Goal: Transaction & Acquisition: Purchase product/service

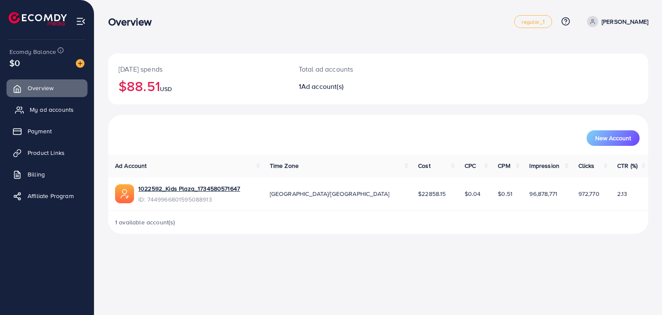
drag, startPoint x: 53, startPoint y: 112, endPoint x: 82, endPoint y: 112, distance: 29.3
click at [53, 112] on span "My ad accounts" at bounding box center [52, 109] width 44 height 9
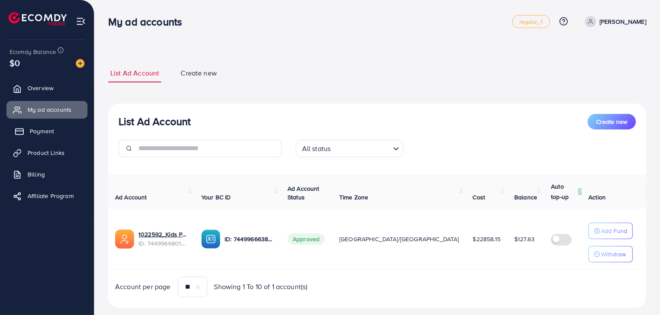
click at [49, 130] on span "Payment" at bounding box center [42, 131] width 24 height 9
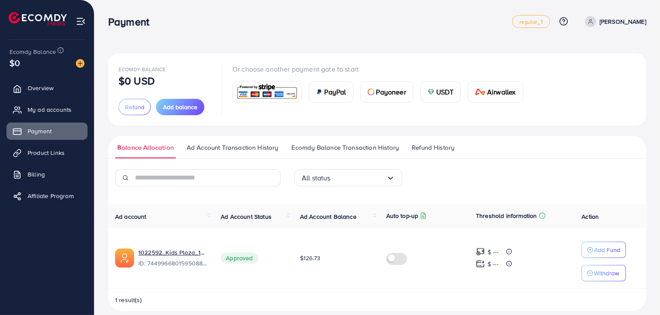
click at [304, 148] on span "Ecomdy Balance Transaction History" at bounding box center [344, 147] width 107 height 9
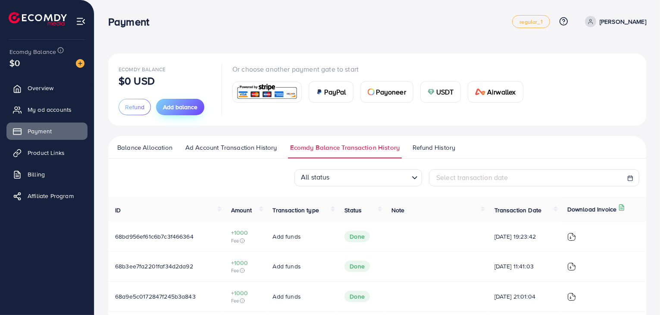
click at [182, 112] on button "Add balance" at bounding box center [180, 107] width 48 height 16
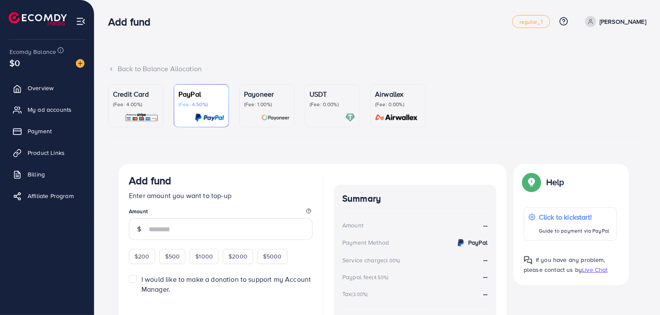
click at [151, 106] on p "(Fee: 4.00%)" at bounding box center [136, 104] width 46 height 7
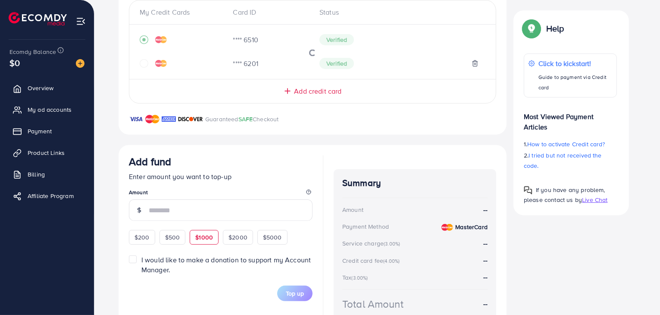
scroll to position [215, 0]
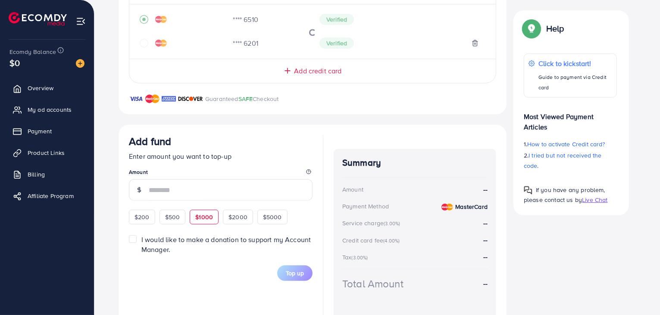
click at [206, 217] on span "$1000" at bounding box center [204, 216] width 18 height 9
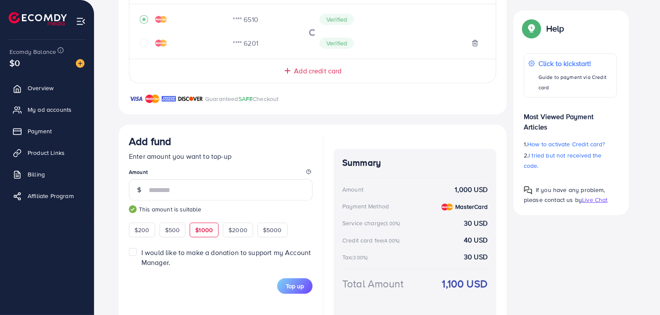
type input "****"
click at [222, 119] on div "Credit Card My Credit Cards Card ID Status **** 6510 Verified **** 6201 Verifie…" at bounding box center [312, 139] width 388 height 382
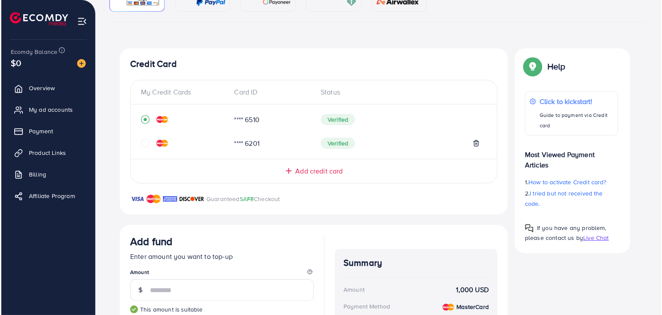
scroll to position [245, 0]
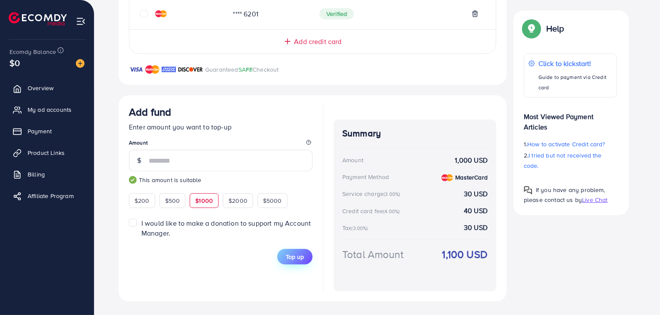
click at [299, 260] on button "Top up" at bounding box center [294, 257] width 35 height 16
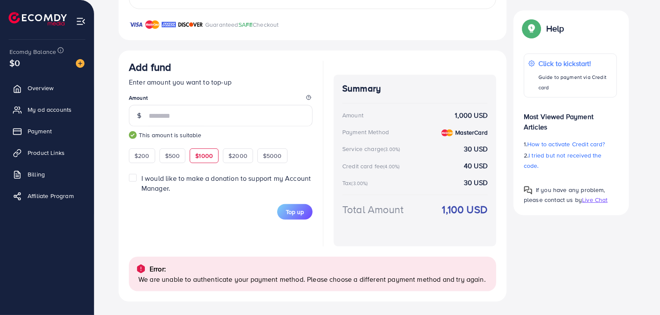
scroll to position [246, 0]
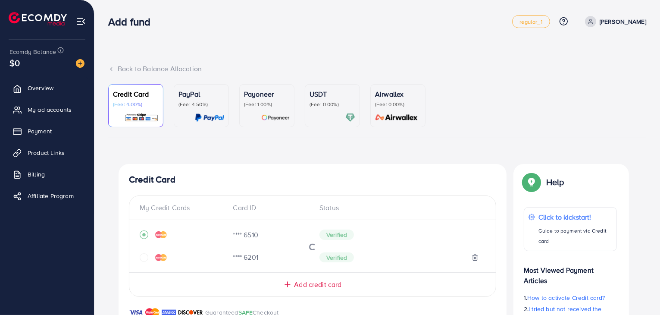
scroll to position [243, 0]
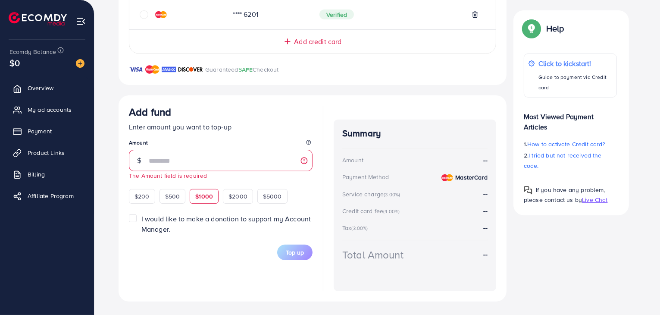
click at [209, 191] on div "$1000" at bounding box center [204, 196] width 29 height 15
type input "****"
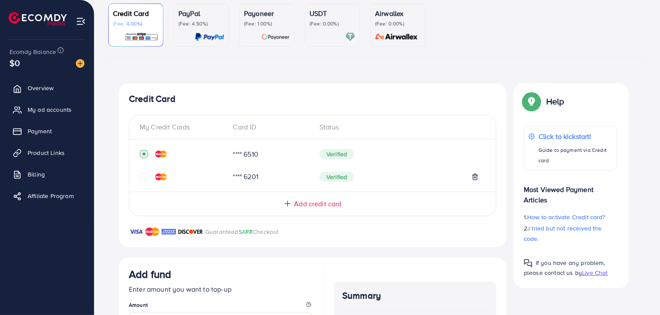
scroll to position [199, 0]
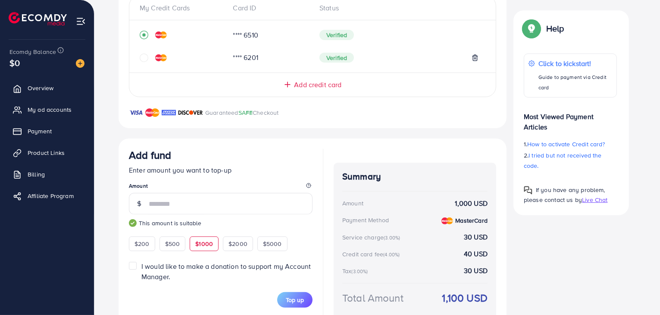
click at [304, 300] on button "Top up" at bounding box center [294, 300] width 35 height 16
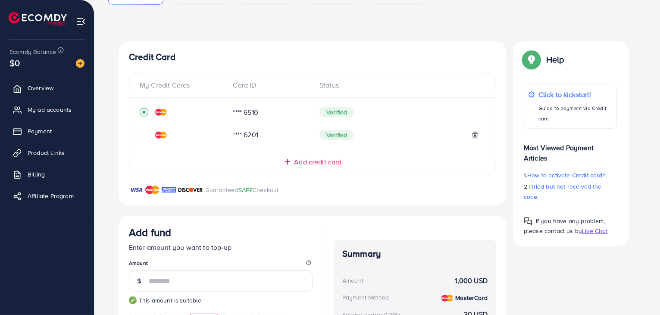
scroll to position [72, 0]
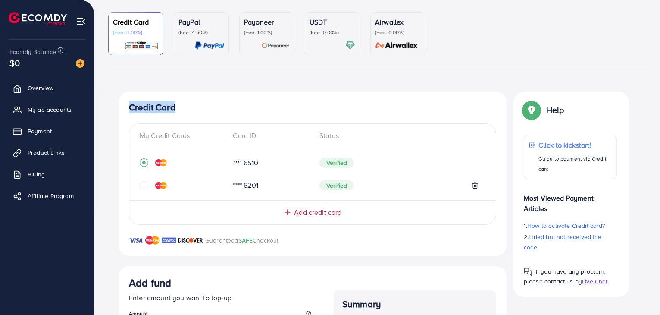
drag, startPoint x: 129, startPoint y: 107, endPoint x: 184, endPoint y: 107, distance: 54.7
click at [184, 107] on h4 "Credit Card" at bounding box center [312, 107] width 367 height 11
click at [159, 109] on h4 "Credit Card" at bounding box center [312, 107] width 367 height 11
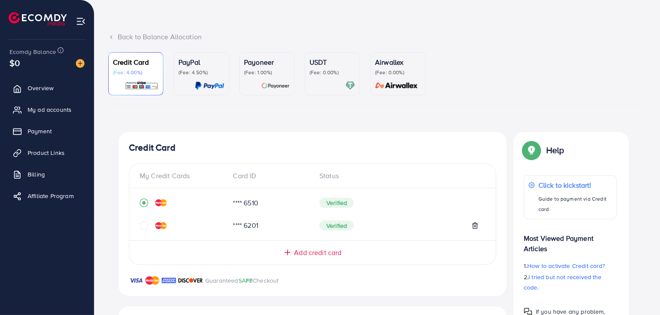
scroll to position [0, 0]
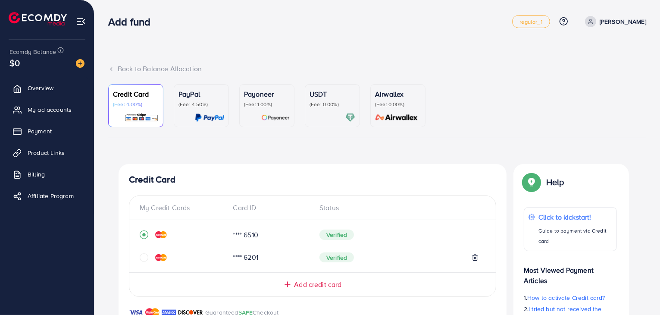
scroll to position [243, 0]
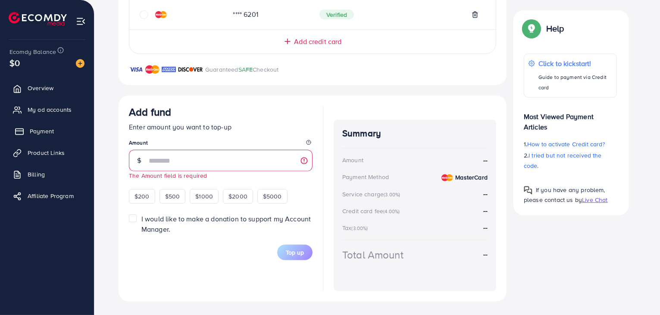
click at [36, 132] on span "Payment" at bounding box center [42, 131] width 24 height 9
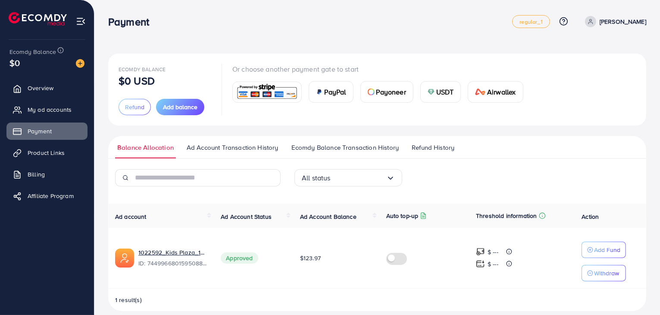
click at [312, 147] on span "Ecomdy Balance Transaction History" at bounding box center [344, 147] width 107 height 9
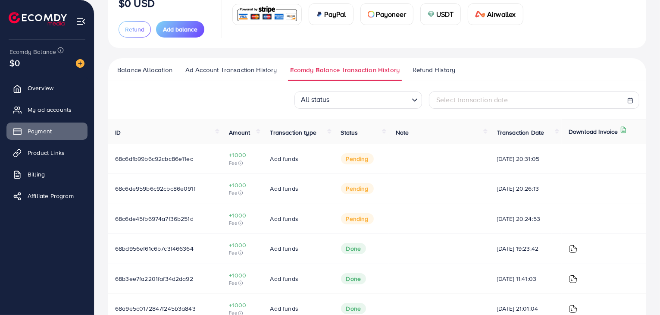
scroll to position [86, 0]
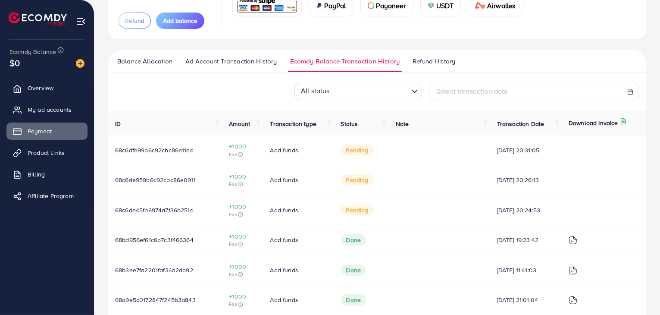
drag, startPoint x: 227, startPoint y: 146, endPoint x: 364, endPoint y: 216, distance: 153.6
click at [330, 220] on tbody "68c6dfb99b6c92cbc86e11ec +1000 Fee Add funds pending 14/09/2025, 20:31:05 68c6d…" at bounding box center [377, 284] width 538 height 299
click at [374, 212] on td "pending" at bounding box center [361, 210] width 55 height 30
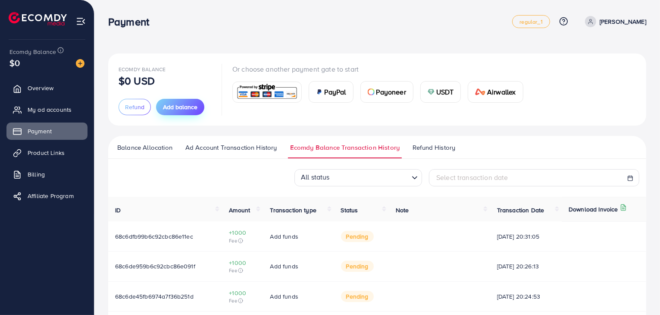
click at [174, 110] on span "Add balance" at bounding box center [180, 107] width 34 height 9
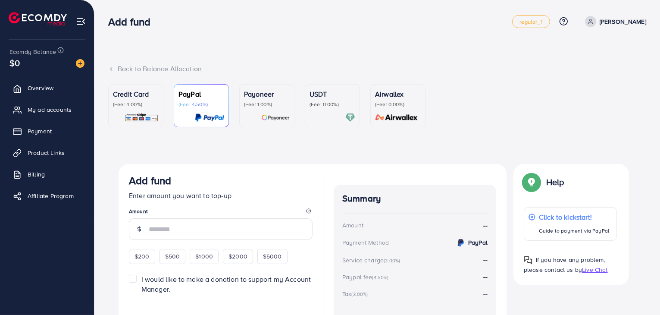
click at [139, 98] on p "Credit Card" at bounding box center [136, 94] width 46 height 10
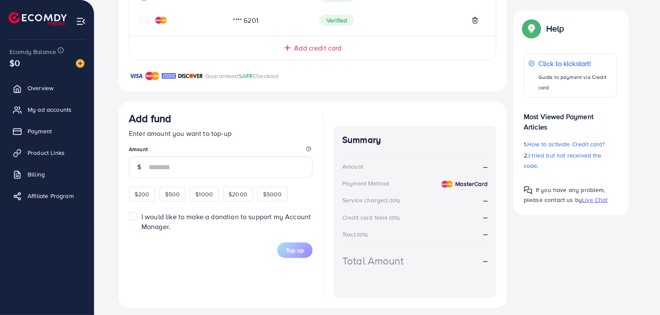
scroll to position [245, 0]
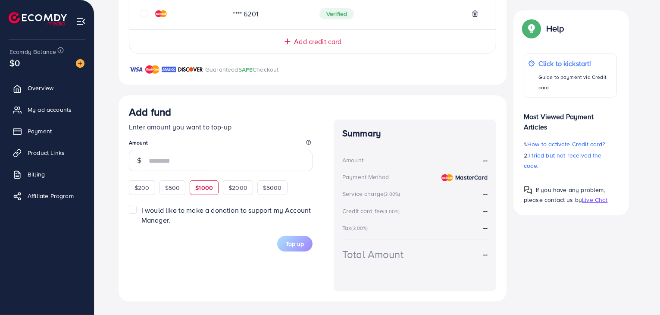
click at [206, 190] on span "$1000" at bounding box center [204, 187] width 18 height 9
type input "****"
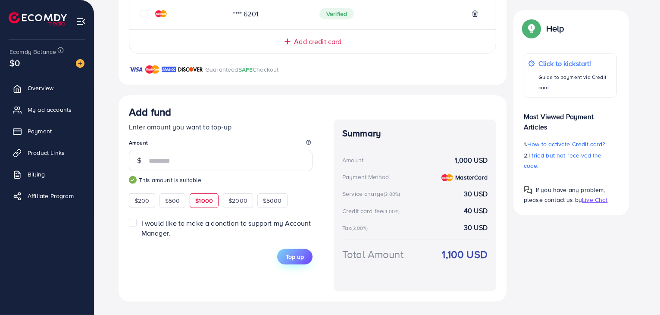
click at [303, 252] on span "Top up" at bounding box center [295, 256] width 18 height 9
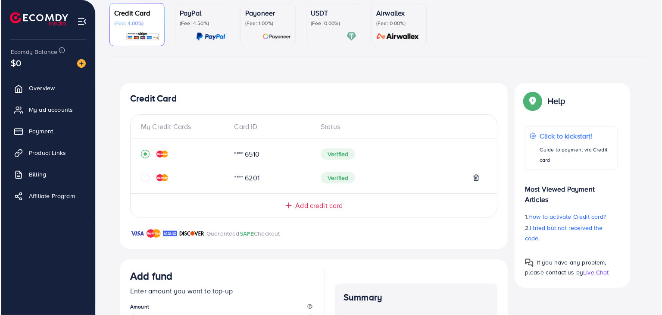
scroll to position [172, 0]
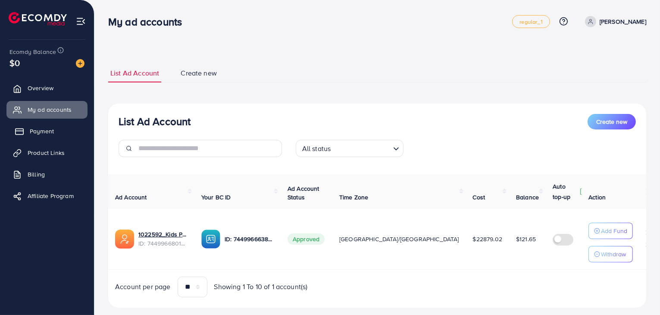
click at [29, 133] on link "Payment" at bounding box center [46, 130] width 81 height 17
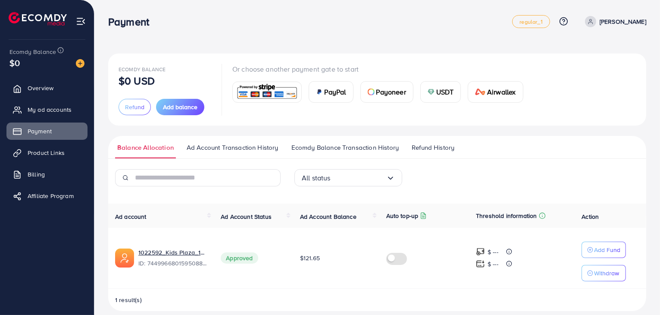
click at [315, 148] on span "Ecomdy Balance Transaction History" at bounding box center [344, 147] width 107 height 9
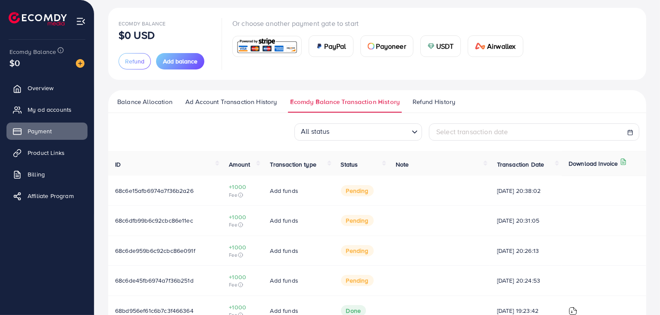
scroll to position [86, 0]
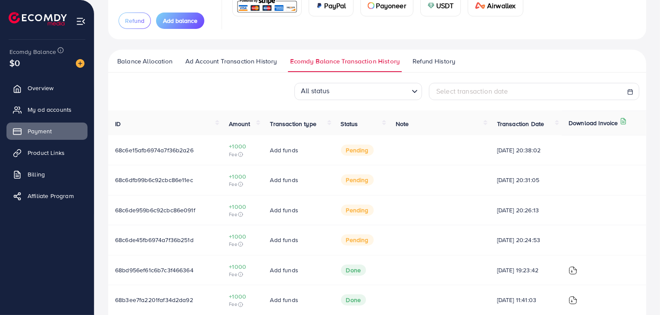
drag, startPoint x: 174, startPoint y: 149, endPoint x: 397, endPoint y: 152, distance: 222.8
click at [397, 152] on td at bounding box center [439, 150] width 101 height 30
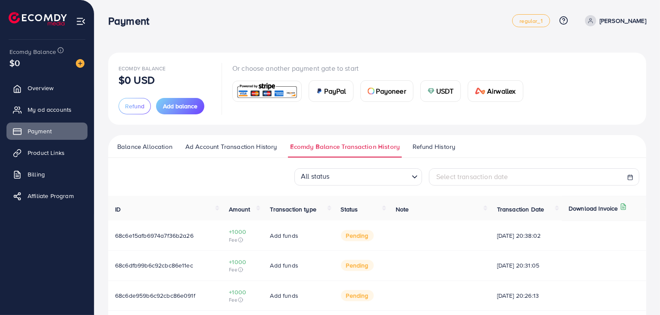
scroll to position [0, 0]
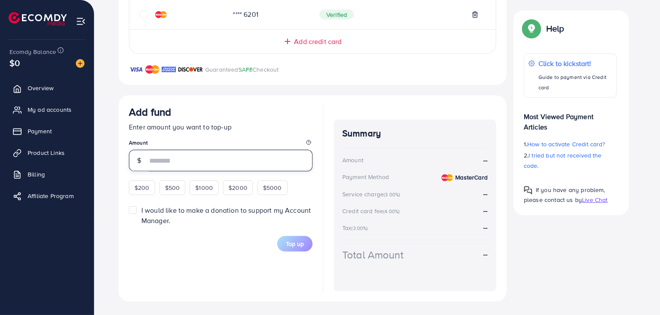
scroll to position [243, 0]
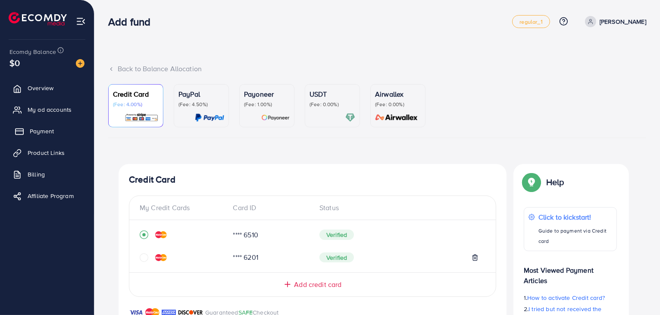
click at [41, 134] on span "Payment" at bounding box center [42, 131] width 24 height 9
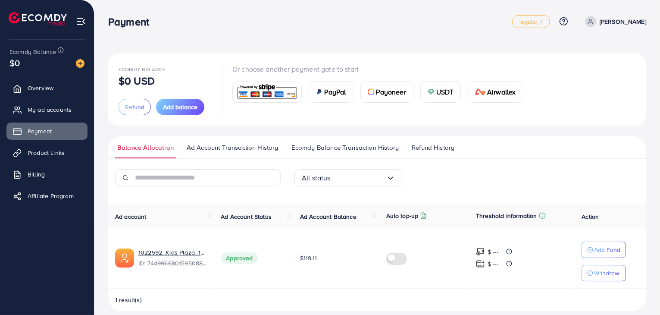
click at [319, 145] on span "Ecomdy Balance Transaction History" at bounding box center [344, 147] width 107 height 9
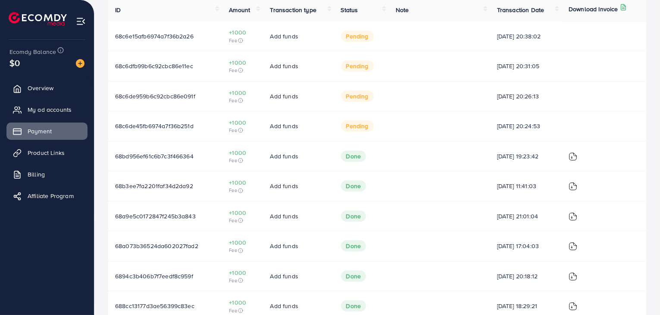
scroll to position [249, 0]
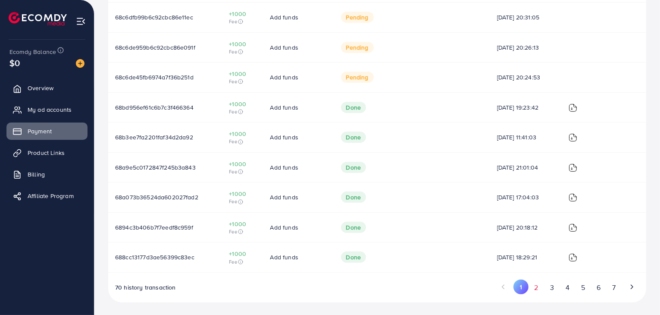
click at [534, 283] on button "2" at bounding box center [536, 287] width 16 height 16
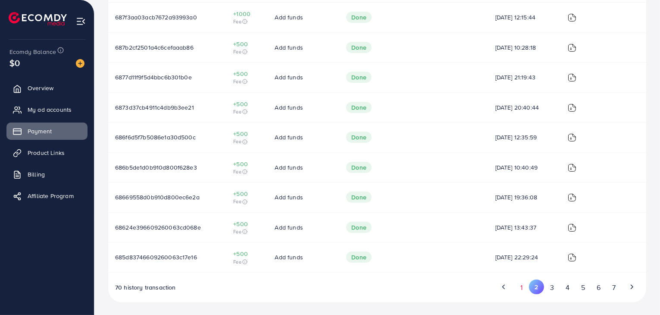
click at [522, 290] on button "1" at bounding box center [521, 287] width 15 height 16
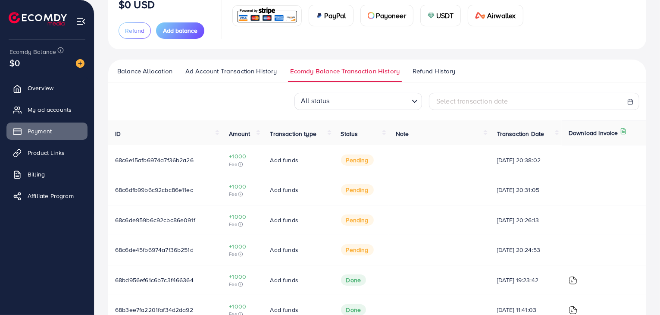
scroll to position [33, 0]
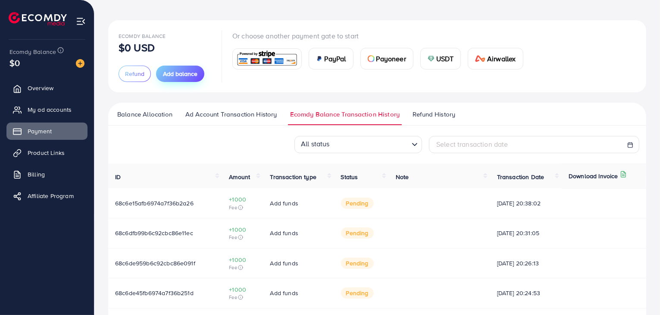
click at [194, 72] on span "Add balance" at bounding box center [180, 73] width 34 height 9
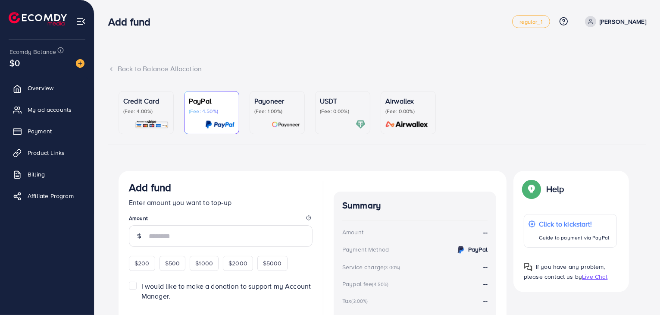
click at [152, 105] on p "Credit Card" at bounding box center [146, 101] width 46 height 10
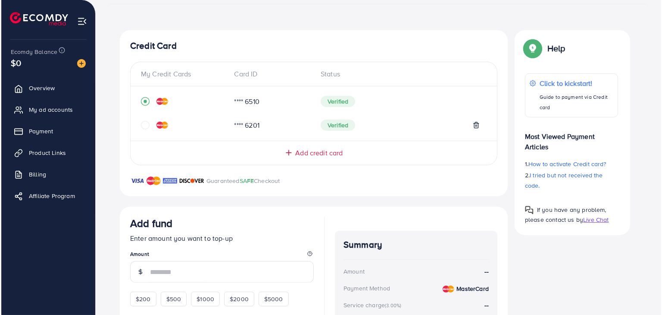
scroll to position [215, 0]
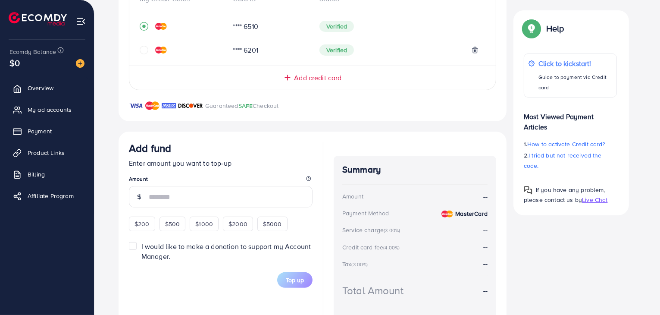
click at [202, 224] on span "$1000" at bounding box center [204, 223] width 18 height 9
type input "****"
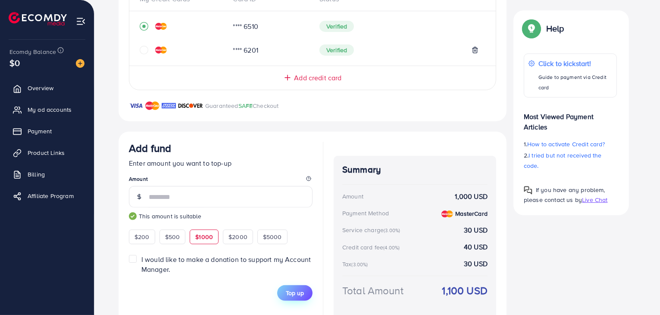
click at [299, 291] on span "Top up" at bounding box center [295, 292] width 18 height 9
